Goal: Transaction & Acquisition: Purchase product/service

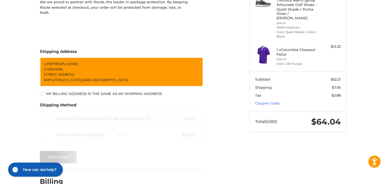
scroll to position [4, 0]
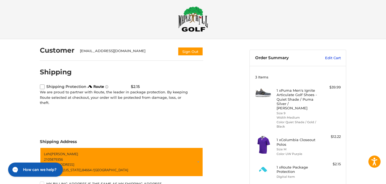
click at [336, 58] on link "Edit Cart" at bounding box center [327, 57] width 27 height 5
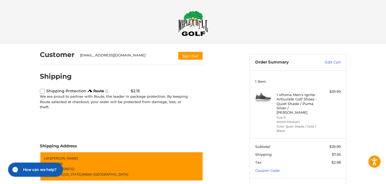
click at [199, 18] on img at bounding box center [193, 23] width 30 height 25
